Goal: Transaction & Acquisition: Download file/media

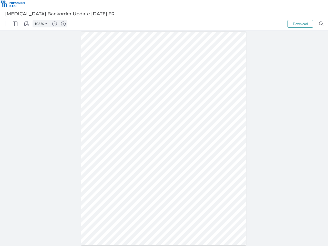
click at [15, 24] on img "Panel" at bounding box center [15, 23] width 5 height 5
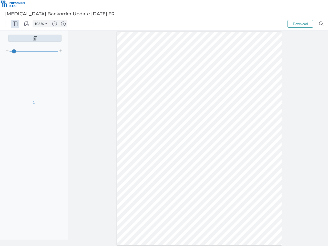
click at [26, 24] on img "View Controls" at bounding box center [26, 23] width 5 height 5
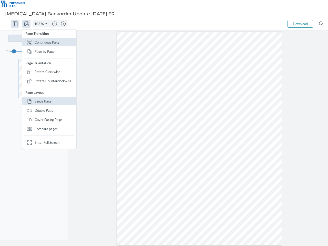
click at [38, 24] on input "106" at bounding box center [37, 23] width 8 height 5
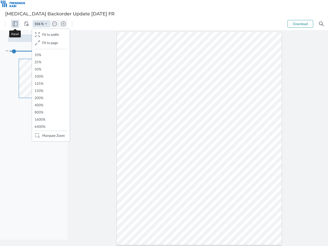
click at [46, 24] on img "Zoom Controls" at bounding box center [46, 24] width 2 height 2
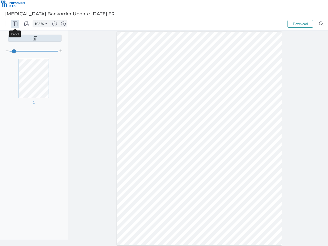
click at [55, 24] on img "Zoom out" at bounding box center [54, 23] width 5 height 5
click at [63, 24] on img "Zoom in" at bounding box center [63, 23] width 5 height 5
type input "106"
click at [300, 24] on button "Download" at bounding box center [300, 24] width 26 height 8
